Goal: Find specific page/section: Find specific page/section

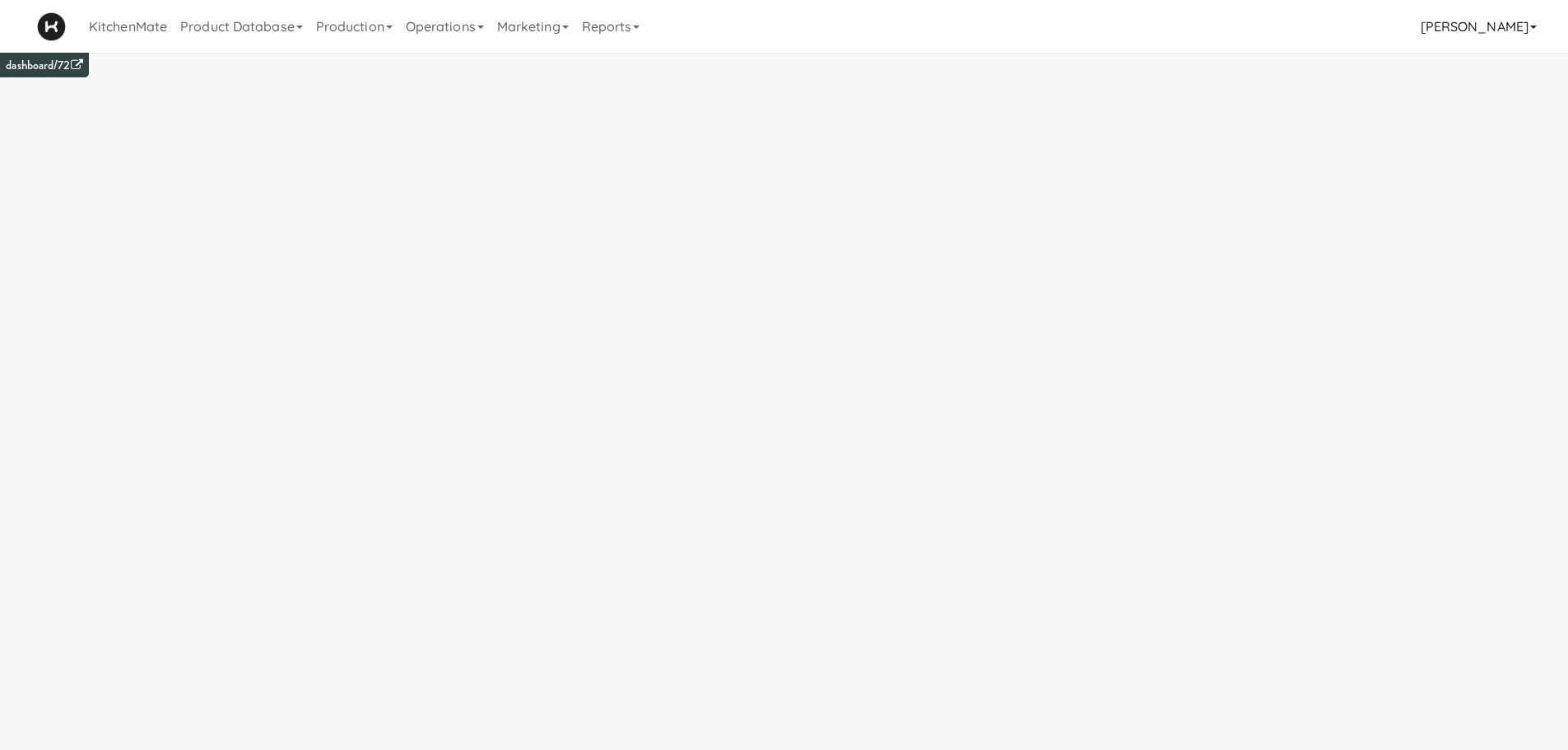
click at [1434, 25] on link "[PERSON_NAME]" at bounding box center [1479, 26] width 129 height 53
click at [1397, 26] on div "KitchenMate Product Database Ingredients Ingredient Types Suppliers Recipes Rec…" at bounding box center [784, 26] width 1494 height 53
click at [529, 29] on link "Marketing" at bounding box center [533, 26] width 85 height 53
click at [600, 36] on link "Reports" at bounding box center [611, 26] width 71 height 53
click at [629, 155] on link "Invoices" at bounding box center [641, 160] width 131 height 30
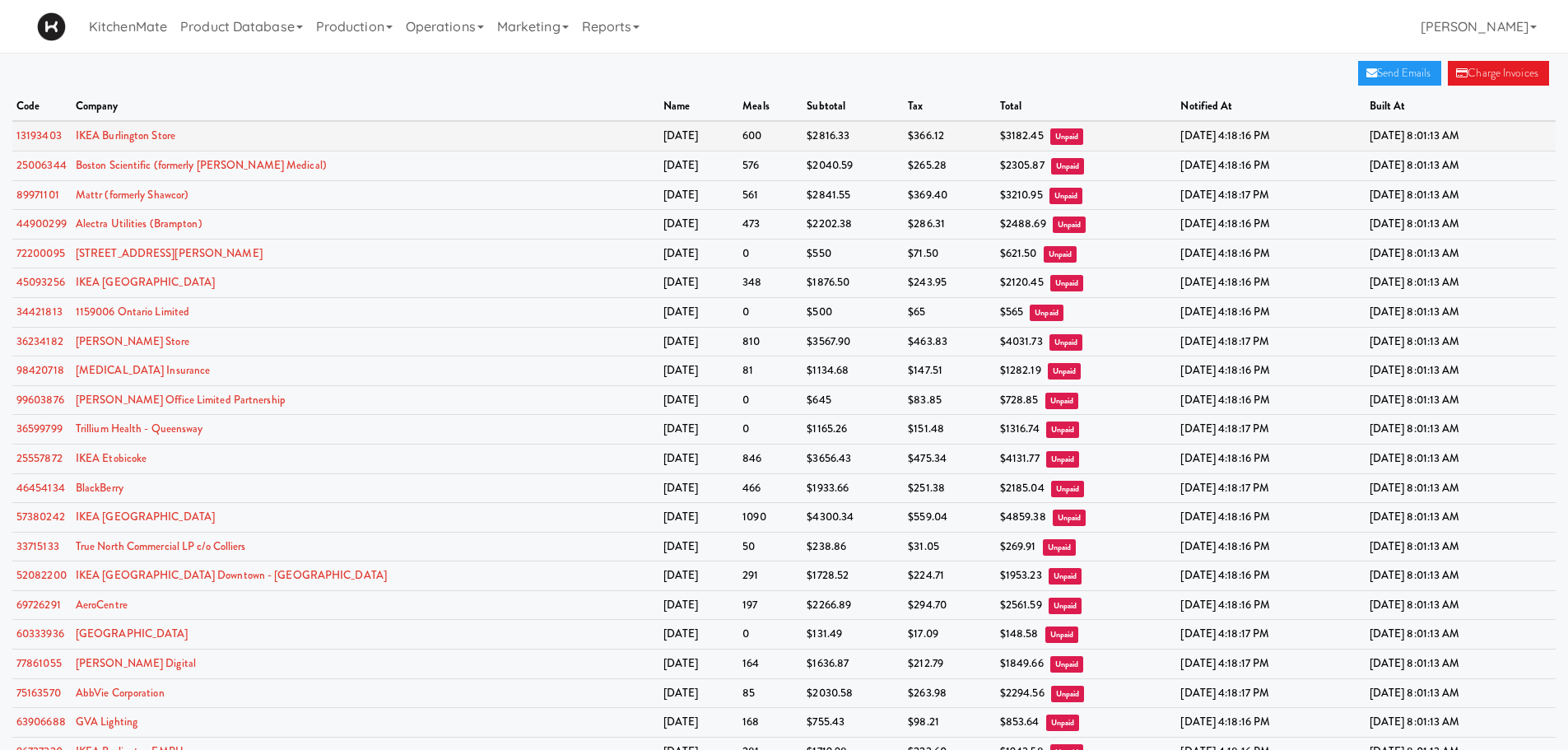
drag, startPoint x: 529, startPoint y: 397, endPoint x: 14, endPoint y: 136, distance: 577.4
click at [299, 122] on td "IKEA Burlington Store" at bounding box center [365, 136] width 588 height 30
click at [33, 137] on link "13193403" at bounding box center [38, 135] width 45 height 15
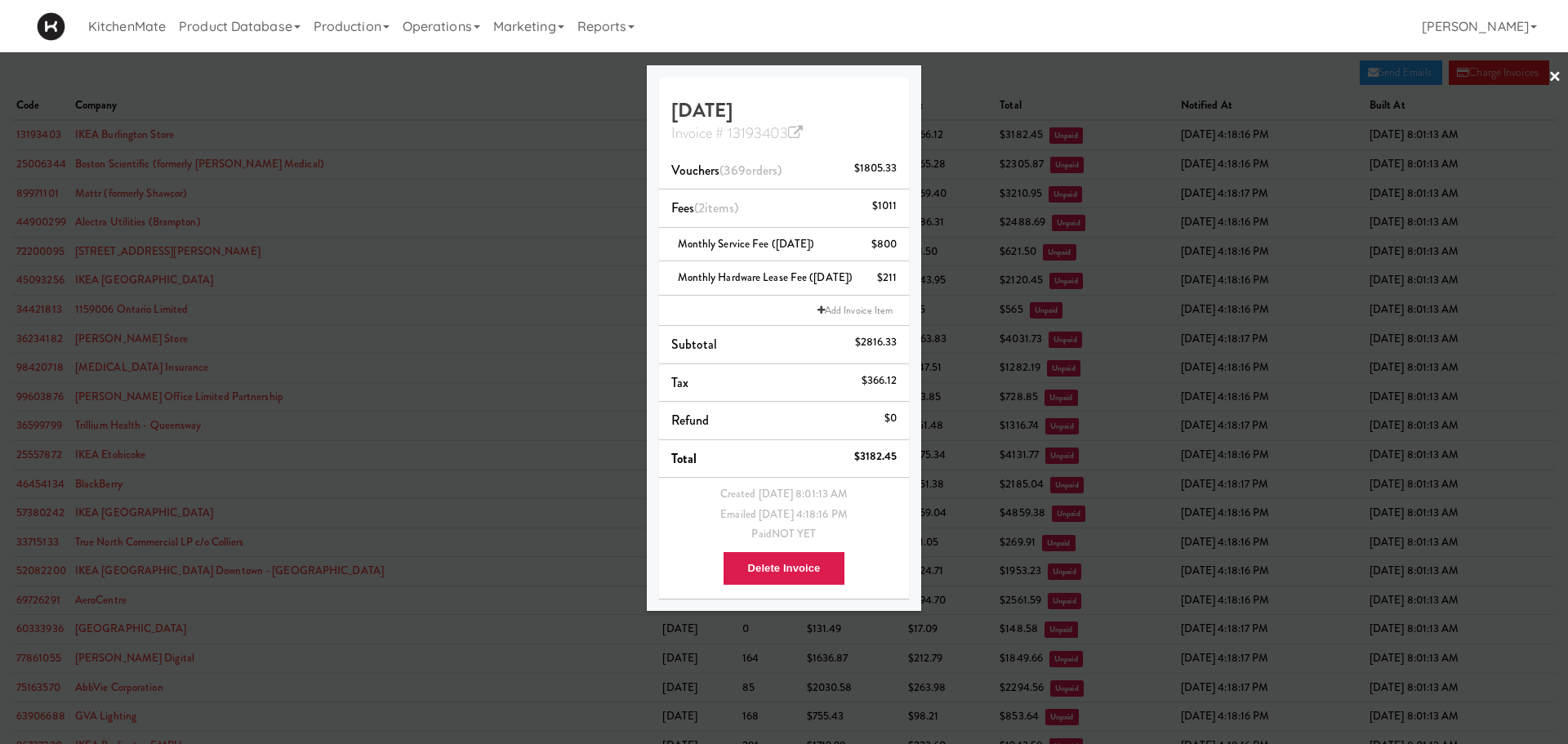
click at [405, 157] on div at bounding box center [784, 372] width 1568 height 744
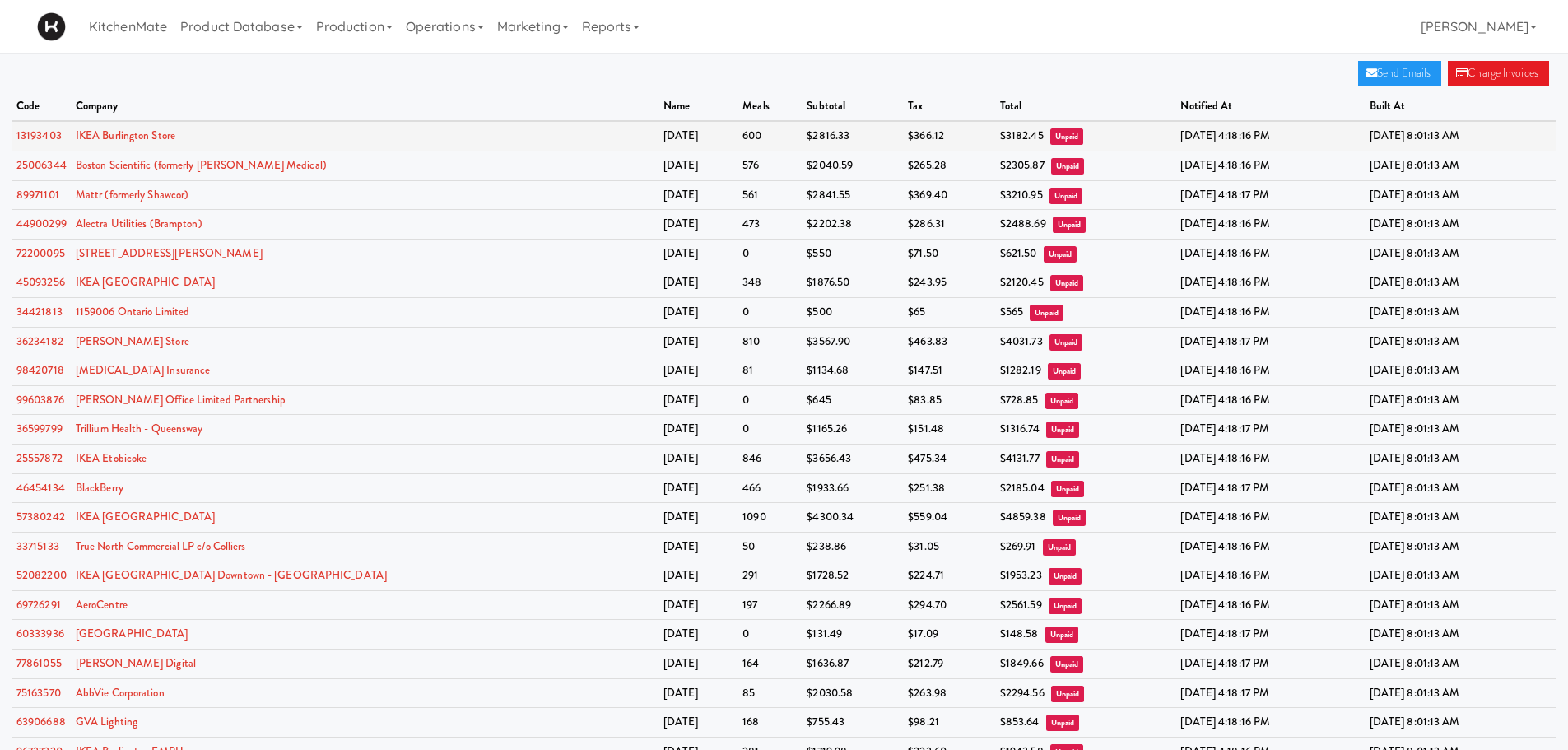
click at [660, 140] on td "[DATE]" at bounding box center [700, 136] width 80 height 30
click at [1001, 138] on span "$3182.45" at bounding box center [1022, 135] width 43 height 15
drag, startPoint x: 675, startPoint y: 137, endPoint x: 533, endPoint y: 137, distance: 142.0
click at [803, 137] on td "$2816.33" at bounding box center [853, 136] width 101 height 30
click at [84, 135] on link "IKEA Burlington Store" at bounding box center [125, 135] width 99 height 15
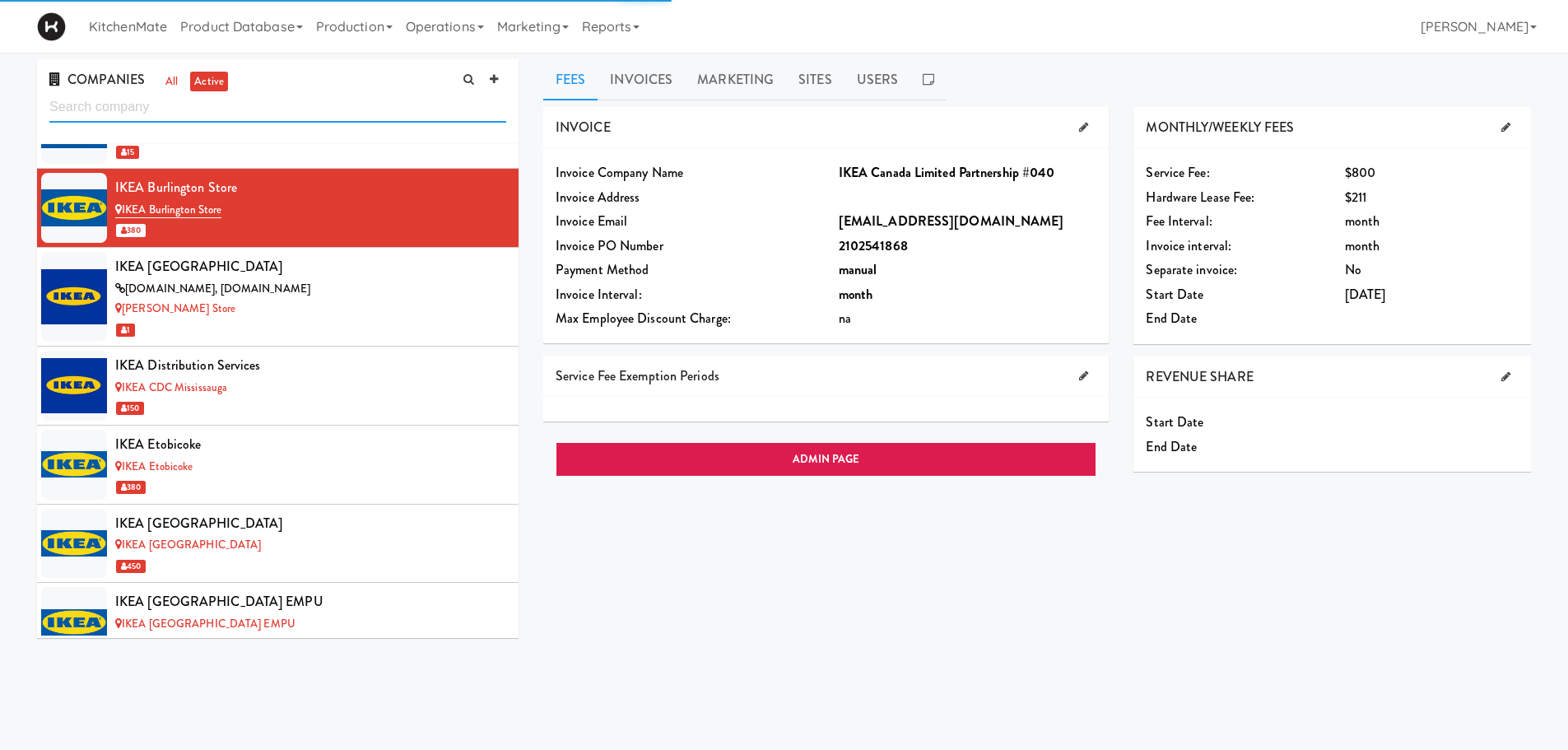
scroll to position [5420, 0]
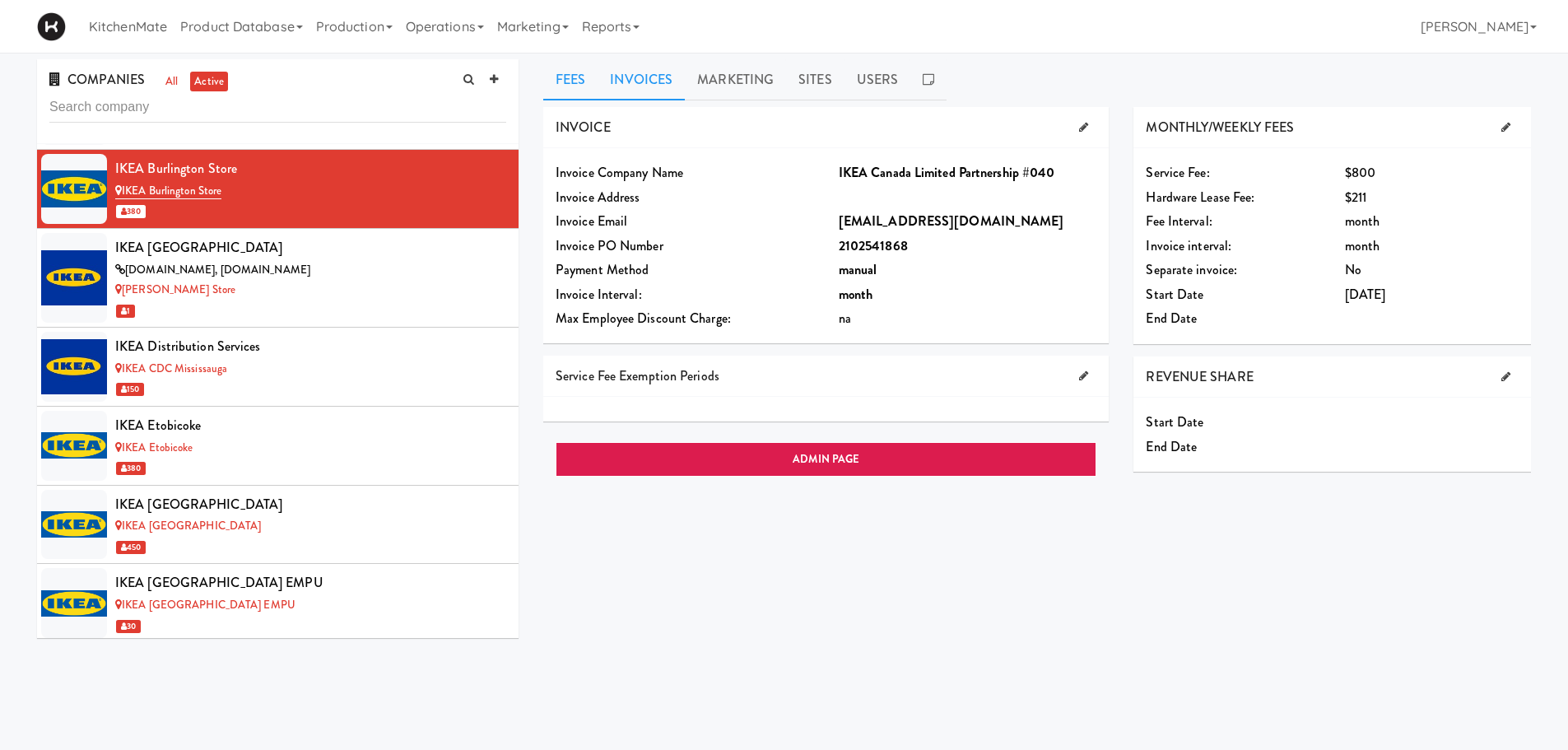
click at [639, 83] on link "Invoices" at bounding box center [641, 80] width 87 height 42
